Goal: Information Seeking & Learning: Learn about a topic

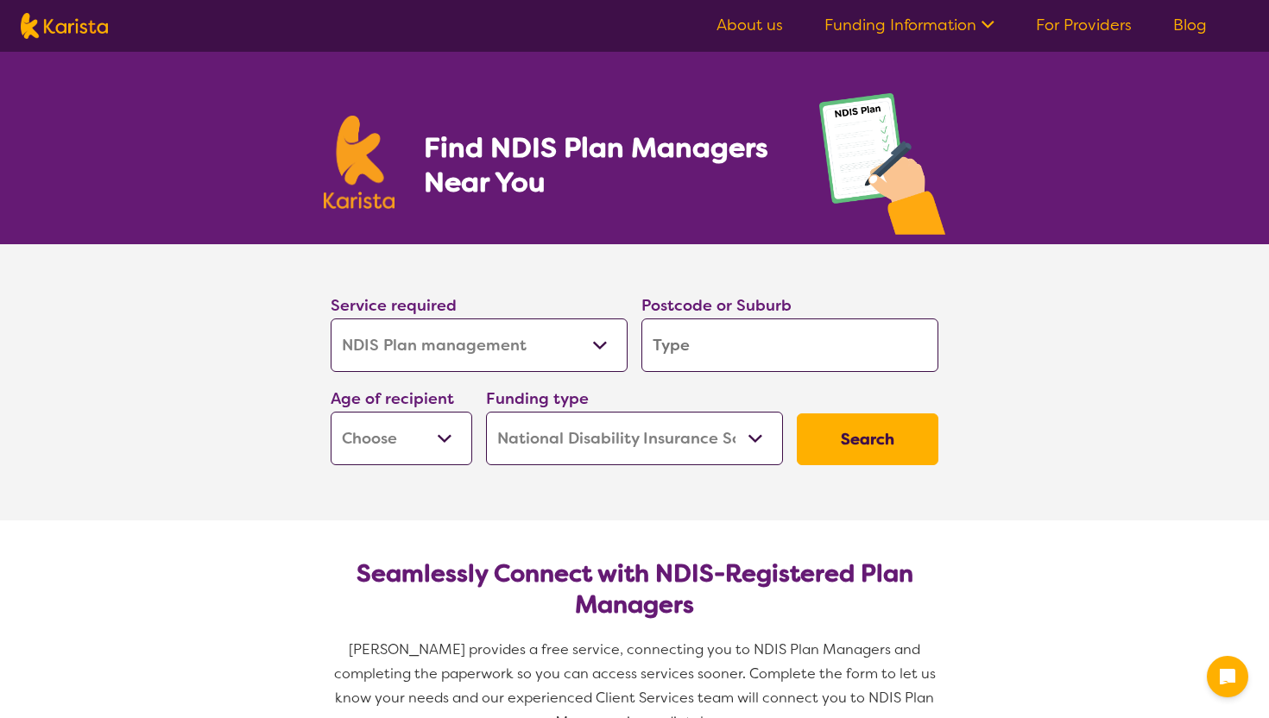
select select "NDIS Plan management"
select select "NDIS"
select select "NDIS Plan management"
select select "NDIS"
click at [701, 334] on input "search" at bounding box center [789, 346] width 297 height 54
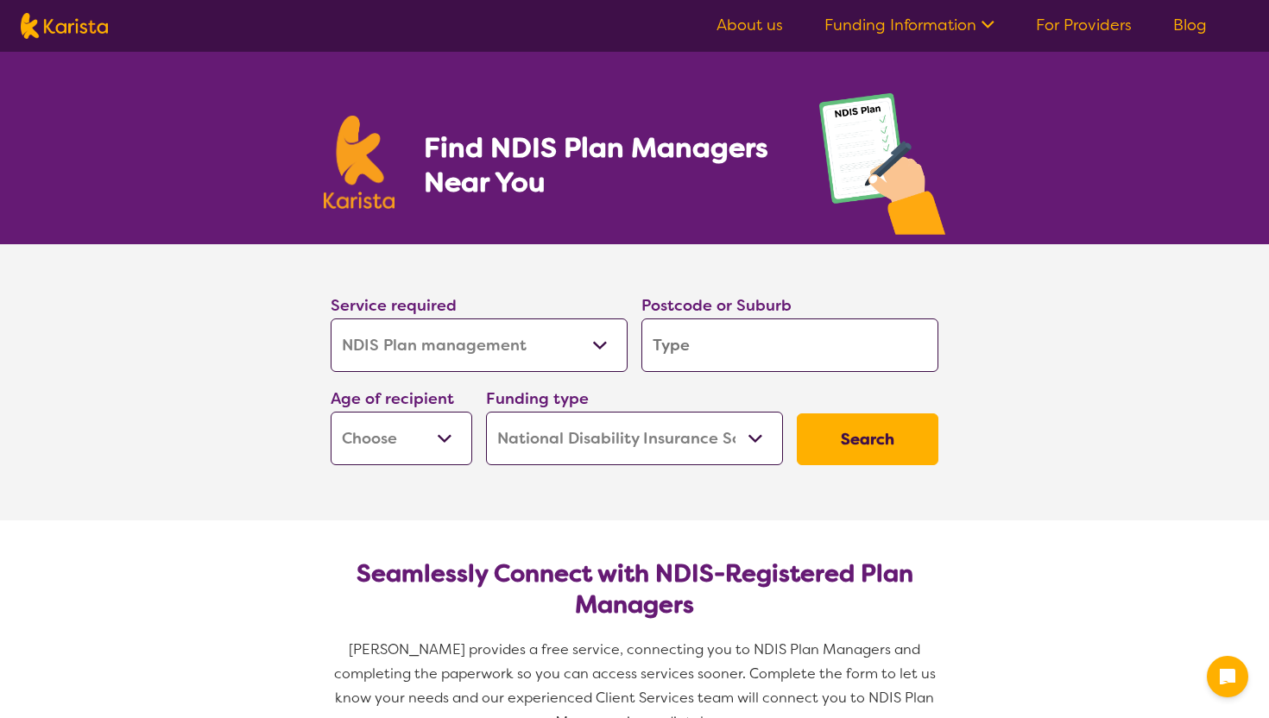
type input "3"
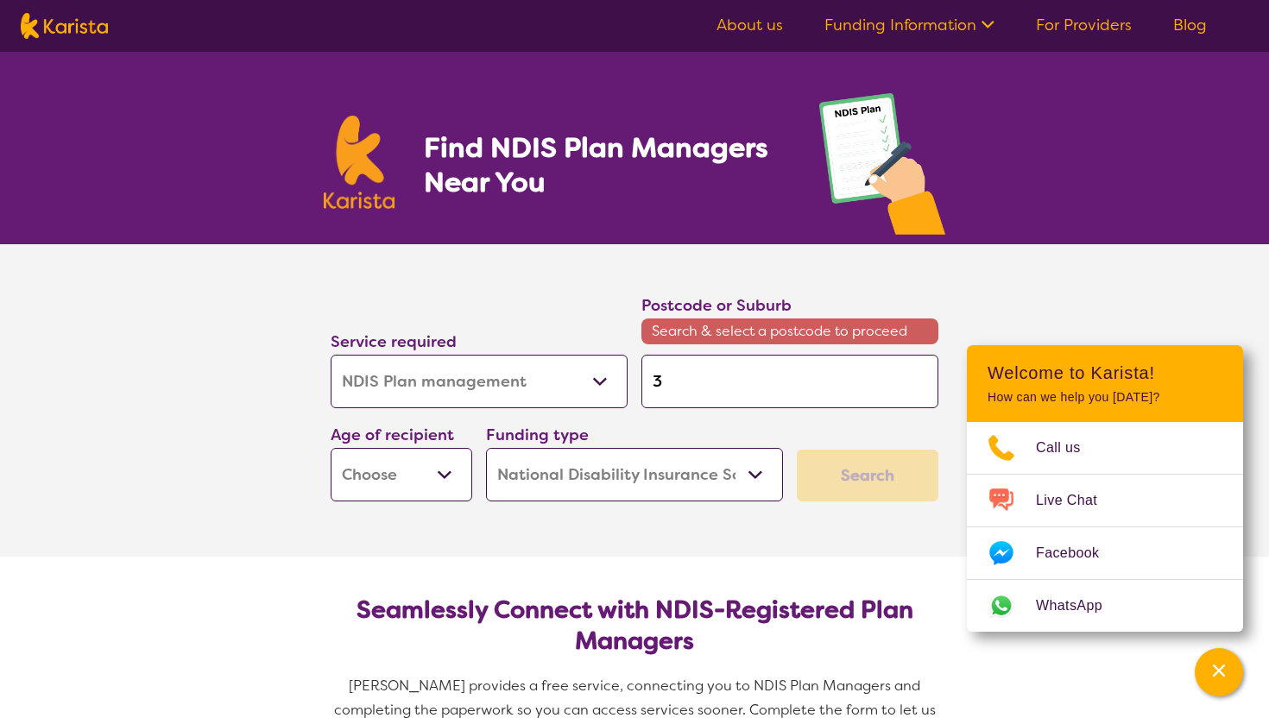
type input "30"
type input "304"
type input "3046"
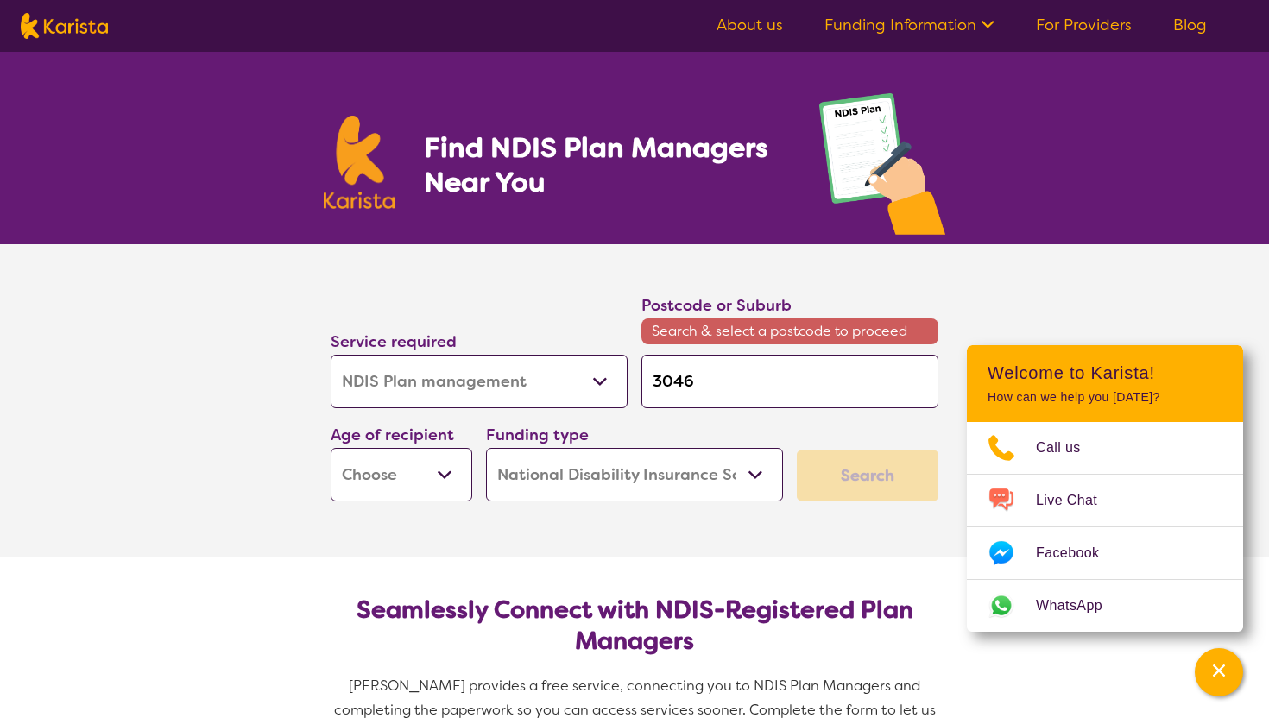
type input "3046"
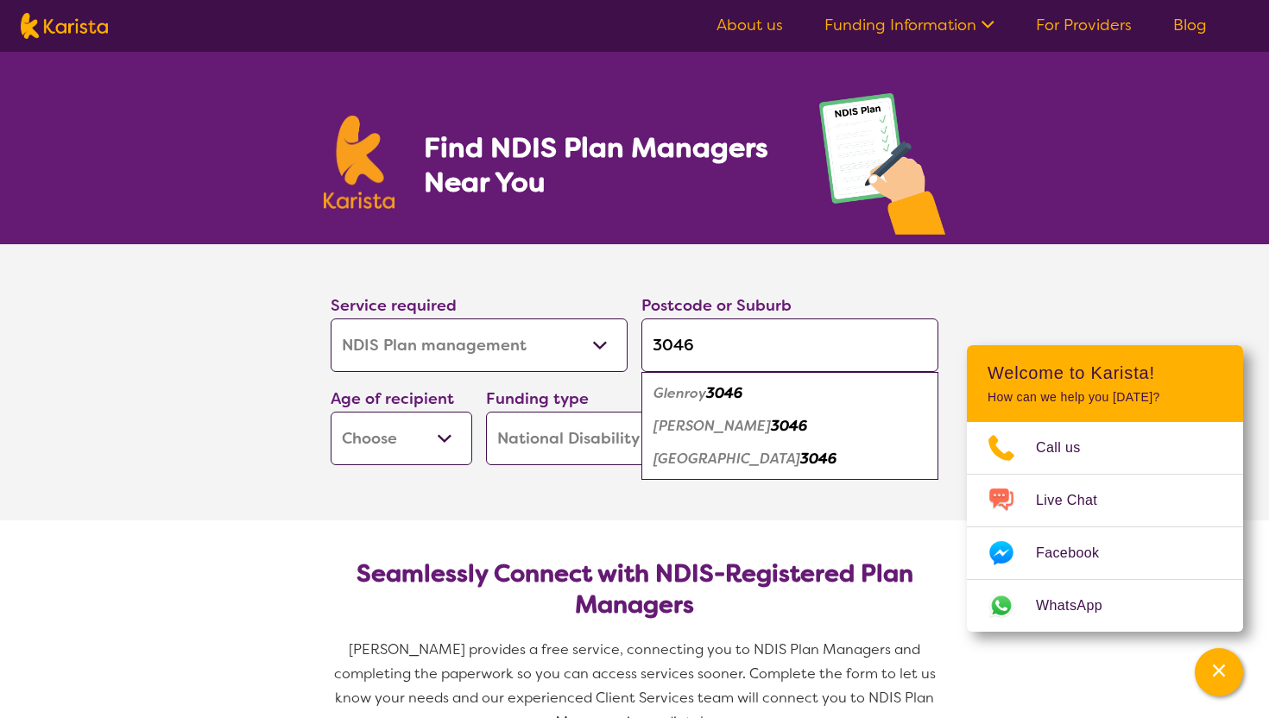
type input "3046"
click at [687, 402] on div "Glenroy 3046" at bounding box center [790, 393] width 280 height 33
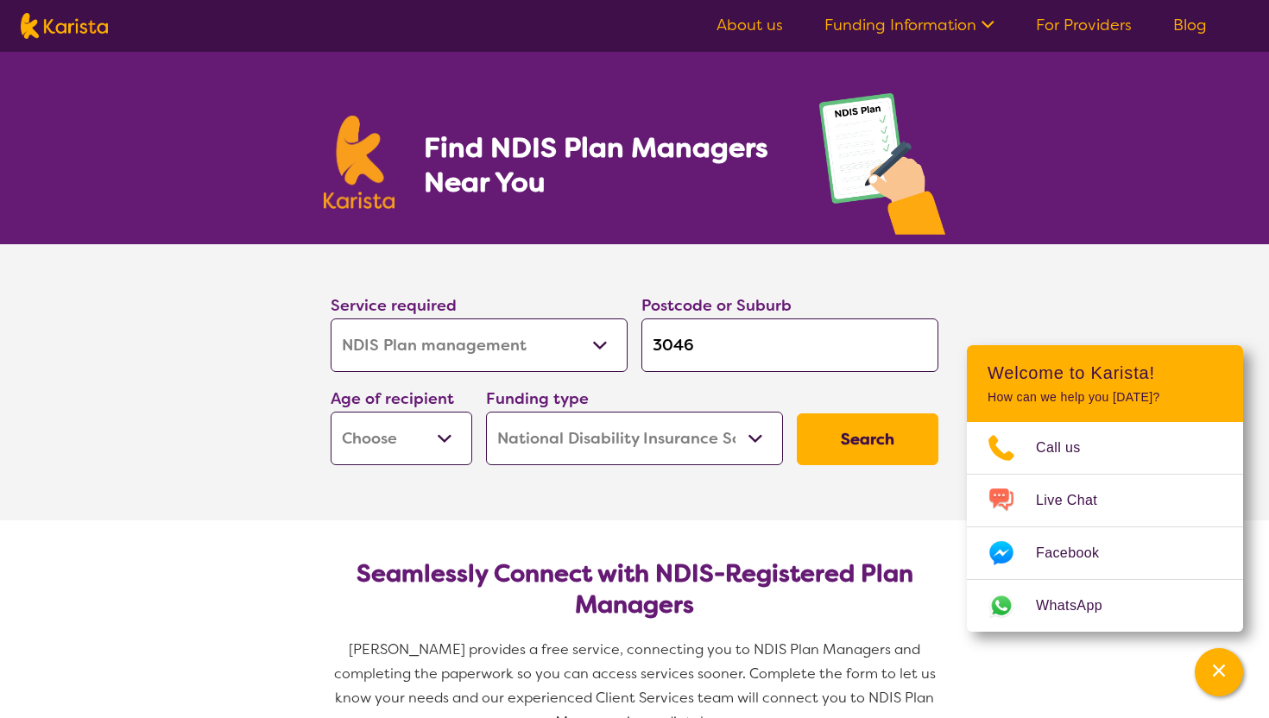
click at [434, 452] on select "Early Childhood - 0 to 9 Child - 10 to 11 Adolescent - 12 to 17 Adult - 18 to 6…" at bounding box center [402, 439] width 142 height 54
select select "EC"
click at [637, 445] on select "Home Care Package (HCP) National Disability Insurance Scheme (NDIS) I don't know" at bounding box center [634, 439] width 297 height 54
click at [844, 437] on button "Search" at bounding box center [868, 440] width 142 height 52
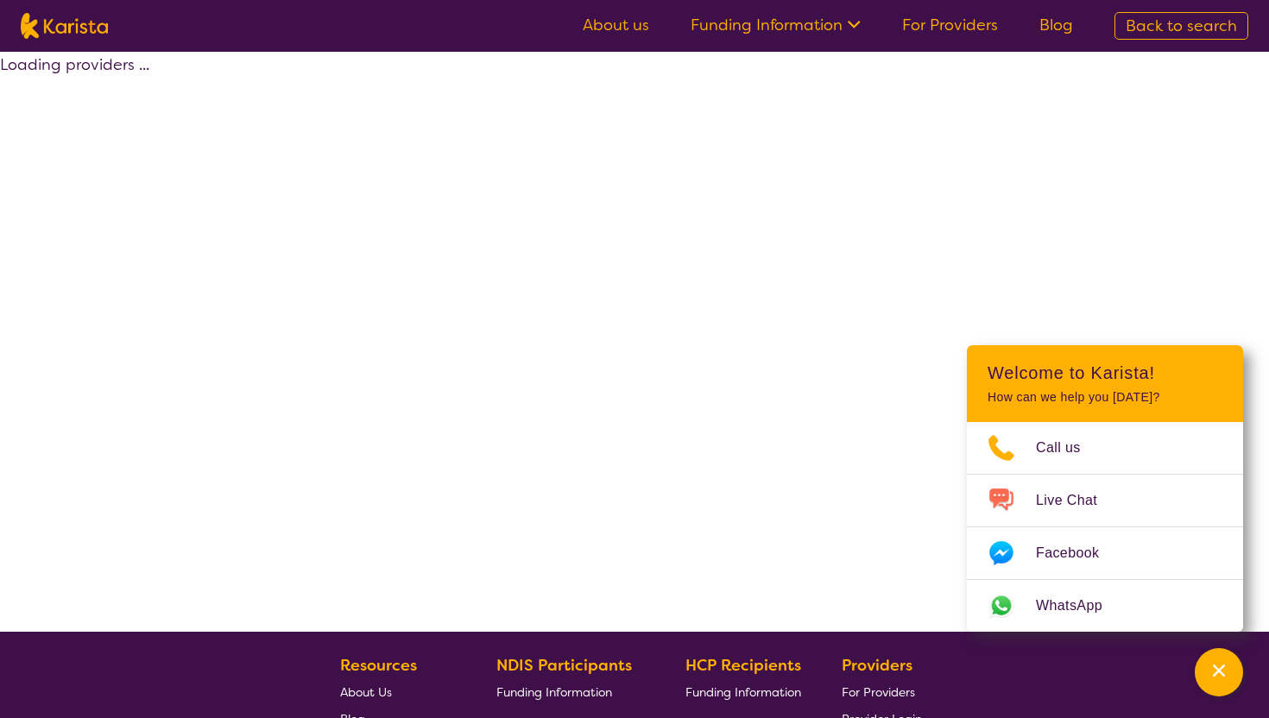
select select "by_score"
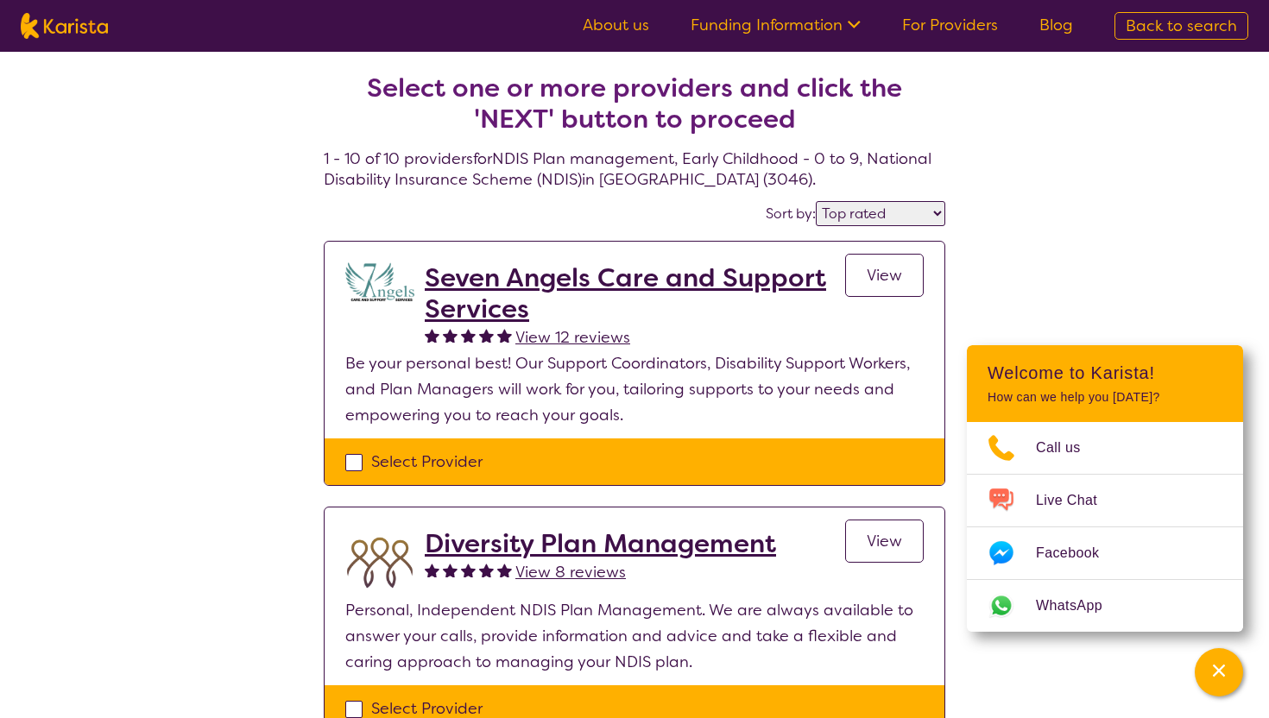
select select "NDIS Plan management"
select select "EC"
select select "NDIS"
select select "NDIS Plan management"
select select "EC"
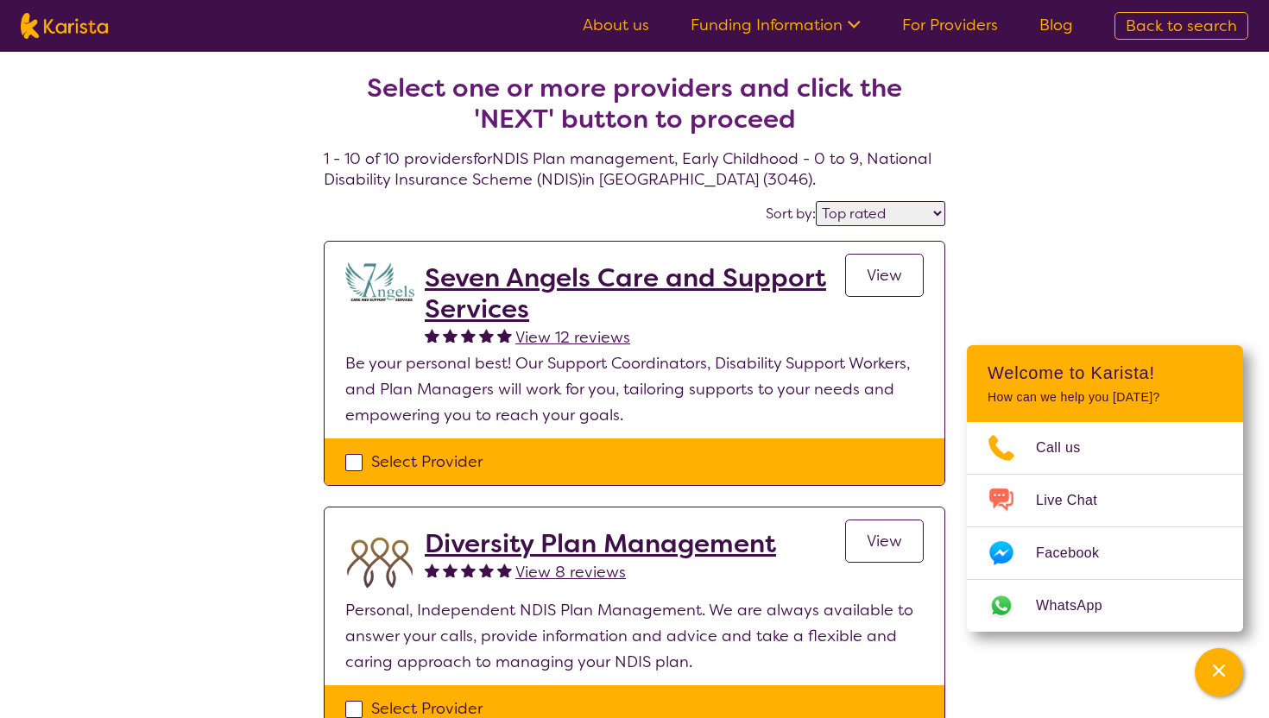
select select "NDIS"
